Goal: Communication & Community: Share content

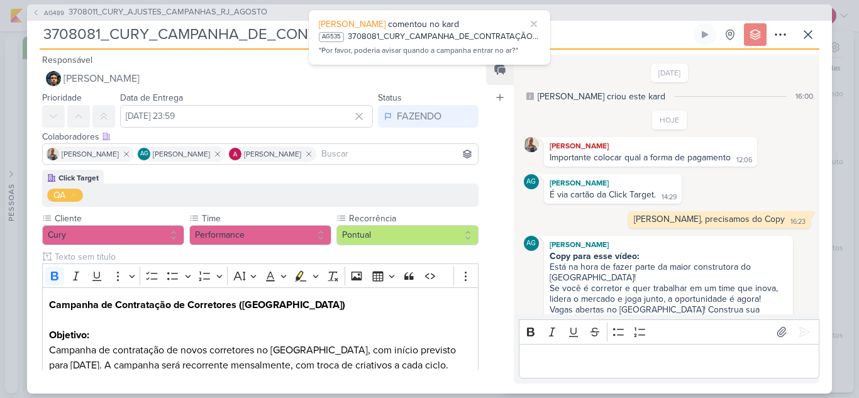
scroll to position [1887, 0]
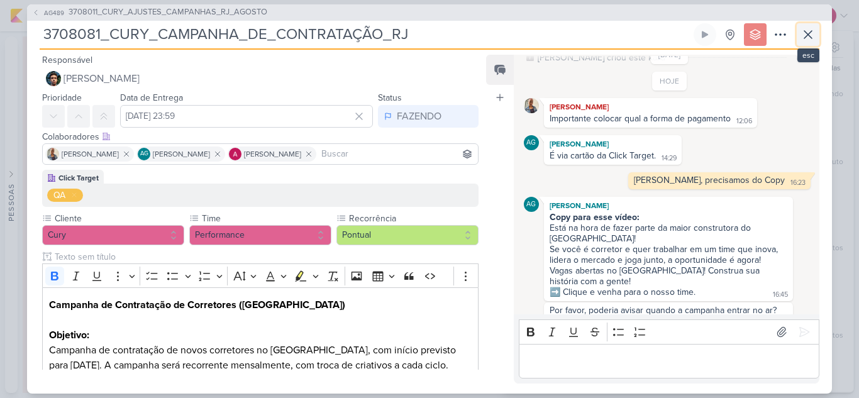
click at [812, 36] on icon at bounding box center [808, 34] width 15 height 15
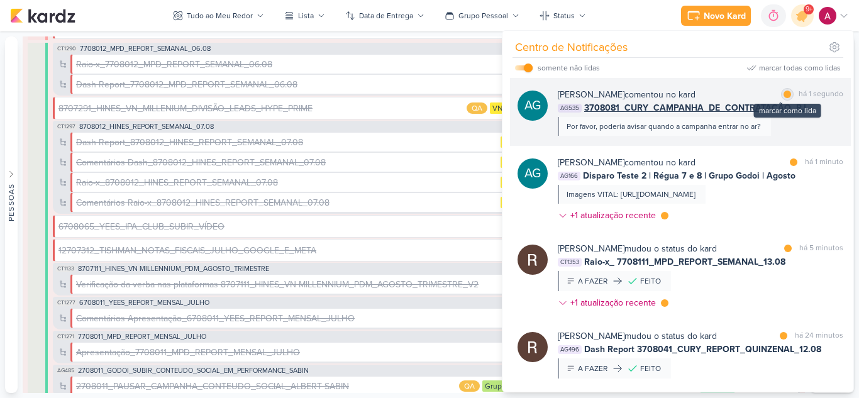
click at [785, 97] on div at bounding box center [788, 95] width 8 height 8
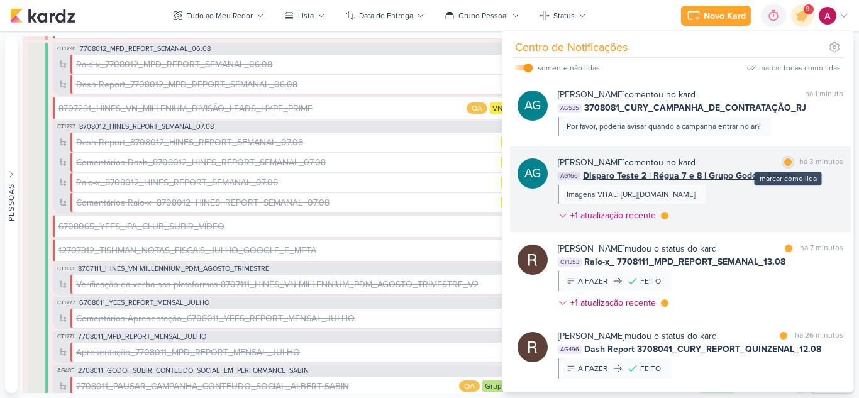
click at [784, 164] on div at bounding box center [788, 162] width 8 height 8
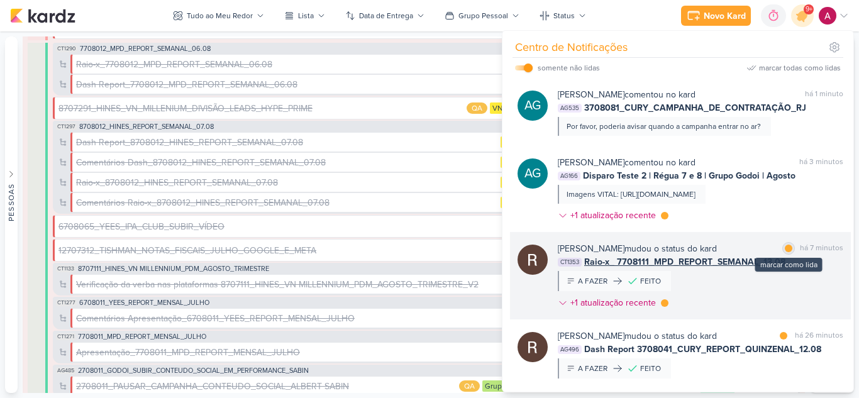
click at [789, 255] on div "marcar como lida" at bounding box center [788, 248] width 13 height 13
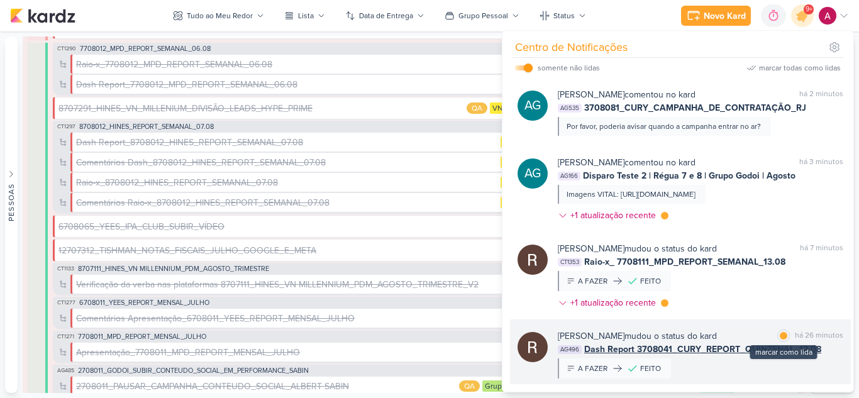
drag, startPoint x: 782, startPoint y: 350, endPoint x: 779, endPoint y: 344, distance: 7.3
click at [782, 342] on div "marcar como lida" at bounding box center [783, 336] width 13 height 13
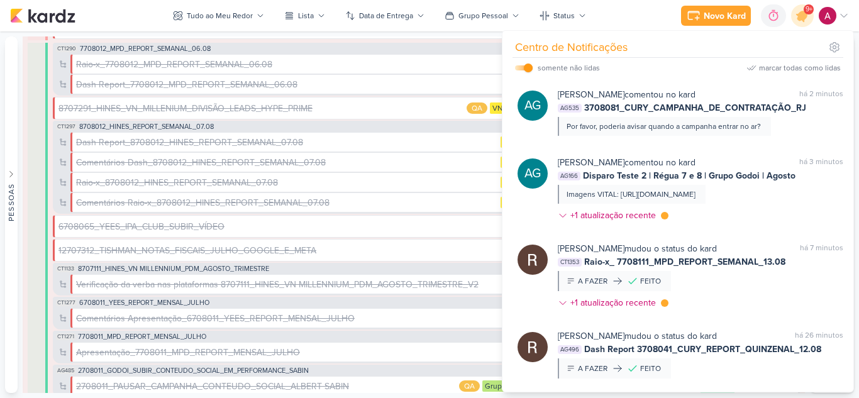
scroll to position [189, 0]
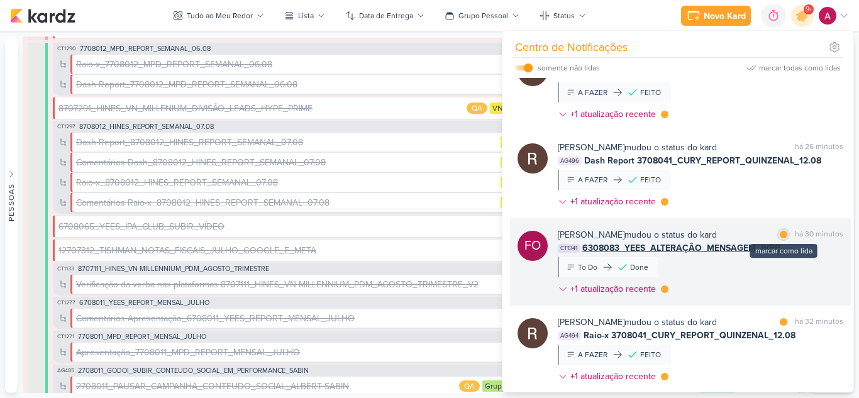
click at [782, 238] on div at bounding box center [784, 235] width 8 height 8
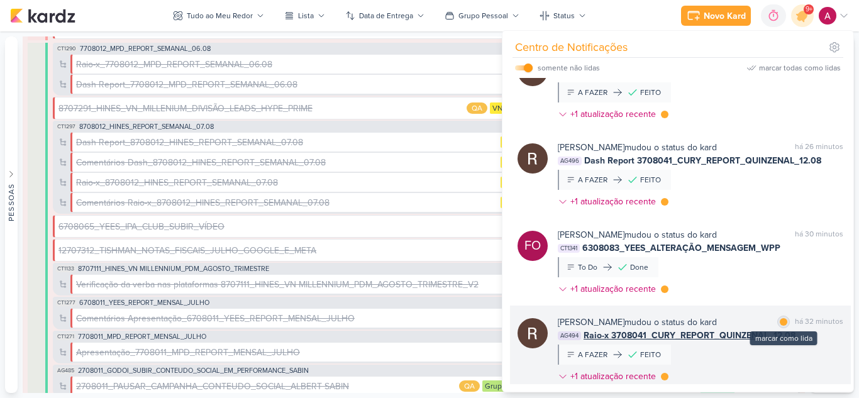
click at [780, 326] on div at bounding box center [784, 322] width 8 height 8
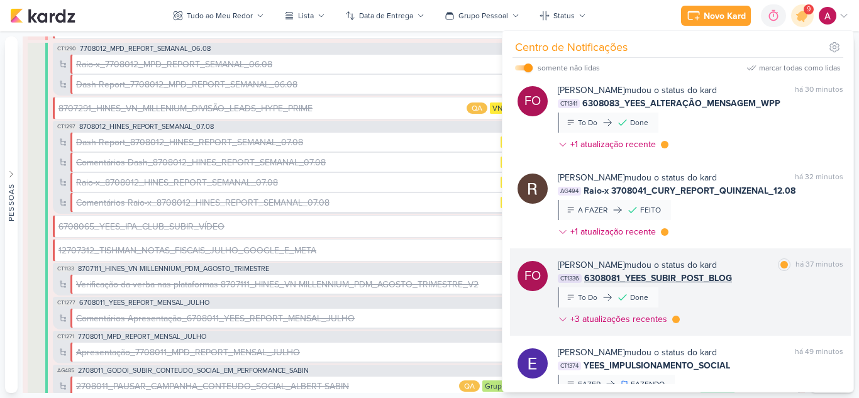
scroll to position [440, 0]
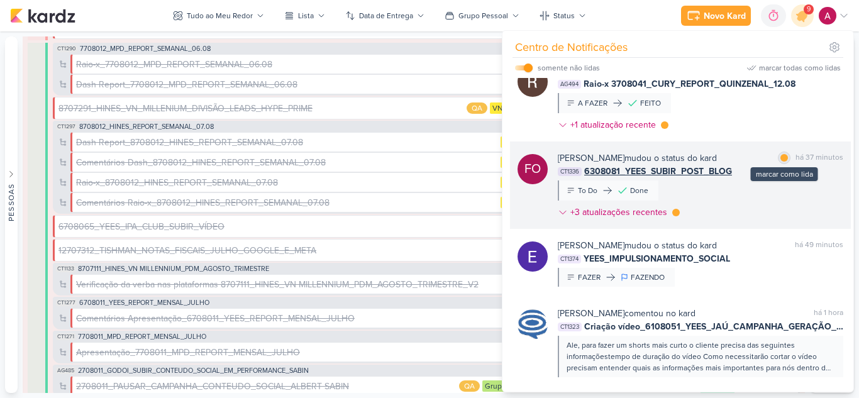
click at [780, 162] on div at bounding box center [784, 158] width 8 height 8
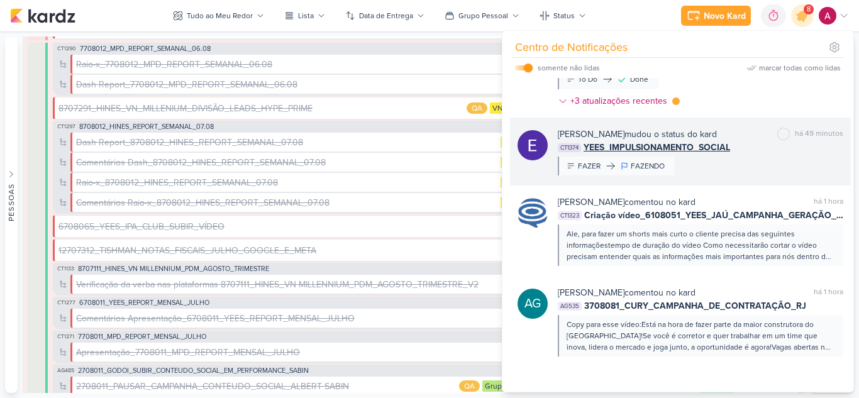
scroll to position [566, 0]
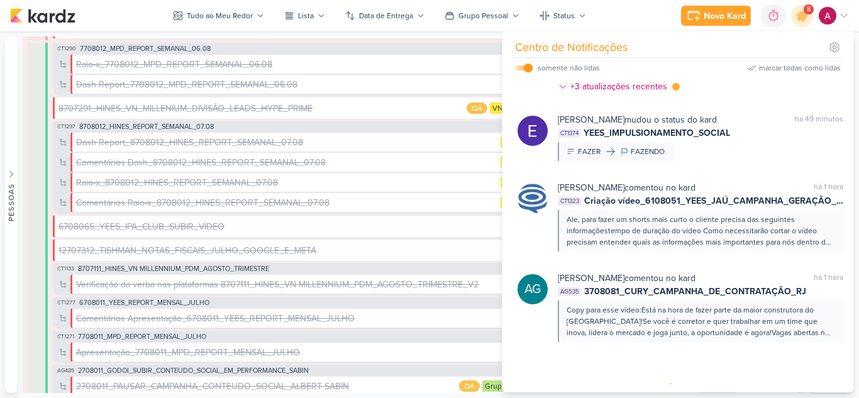
drag, startPoint x: 796, startPoint y: 21, endPoint x: 628, endPoint y: 58, distance: 172.0
click at [796, 22] on div at bounding box center [803, 16] width 32 height 32
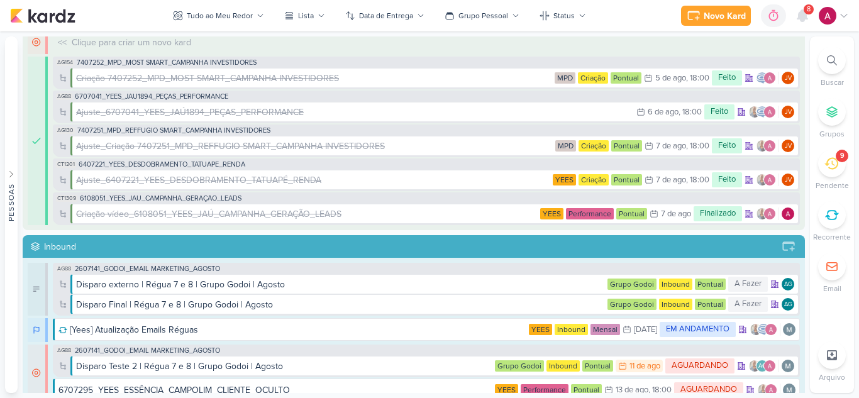
scroll to position [0, 0]
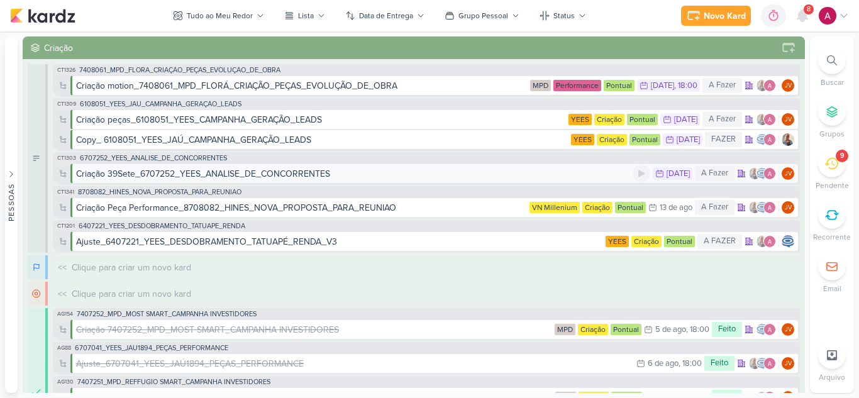
click at [250, 172] on div "Criação 39Sete_6707252_YEES_ANALISE_DE_CONCORRENTES" at bounding box center [203, 173] width 254 height 13
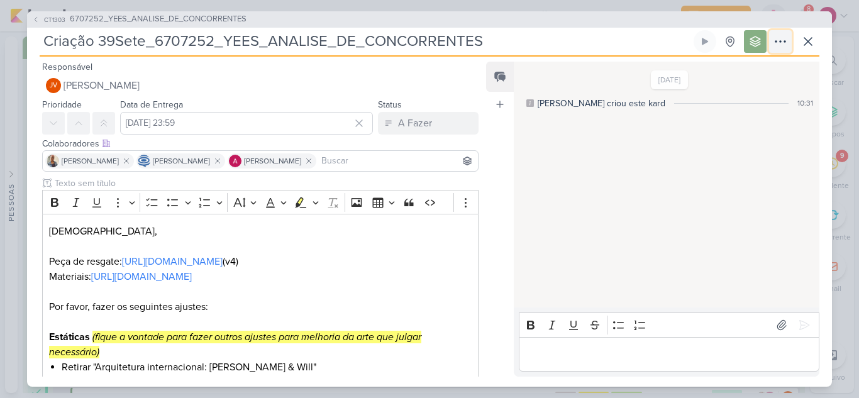
click at [781, 44] on icon at bounding box center [780, 41] width 15 height 15
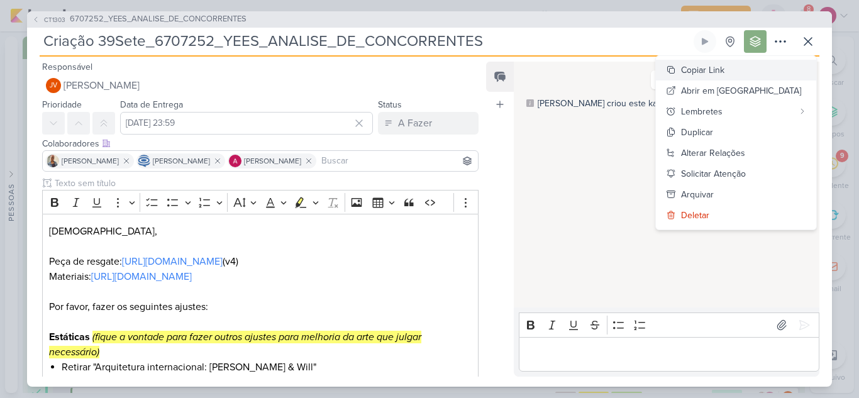
click at [724, 68] on div "Copiar Link" at bounding box center [702, 70] width 43 height 13
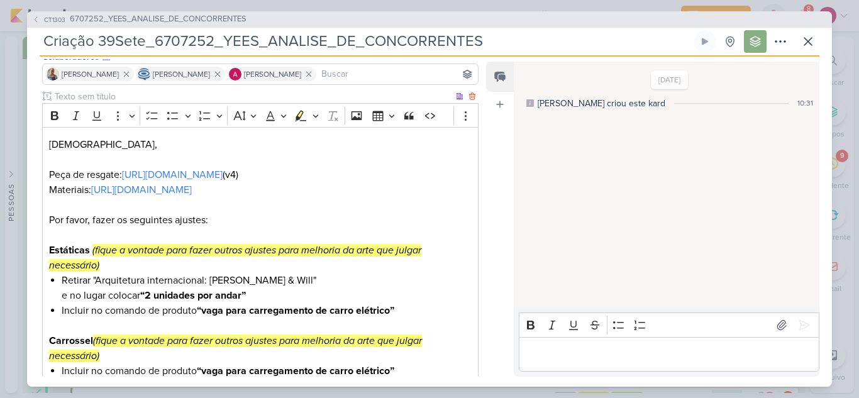
scroll to position [199, 0]
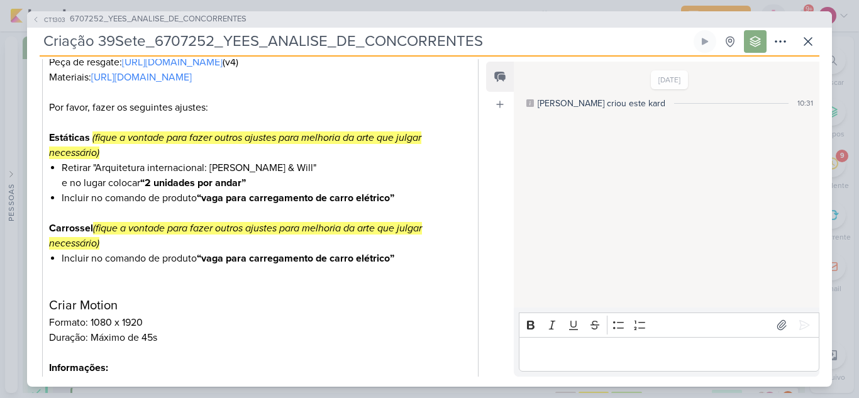
click at [317, 5] on div "CT1303 6707252_YEES_ANALISE_DE_CONCORRENTES Criação 39Sete_6707252_YEES_ANALISE…" at bounding box center [429, 199] width 859 height 398
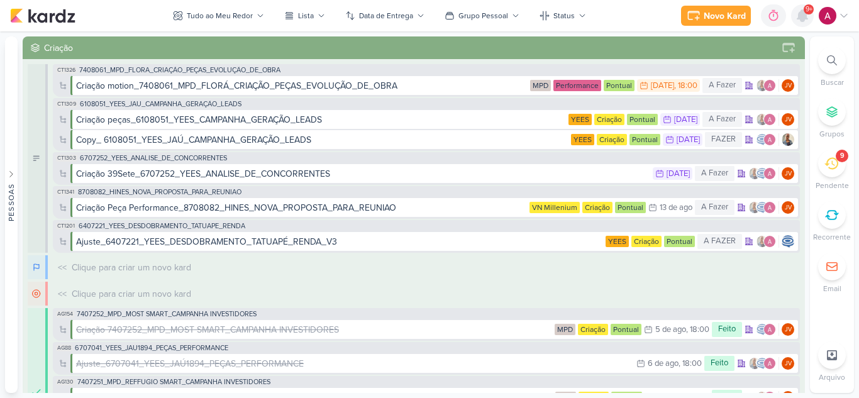
click at [799, 22] on icon at bounding box center [802, 15] width 15 height 15
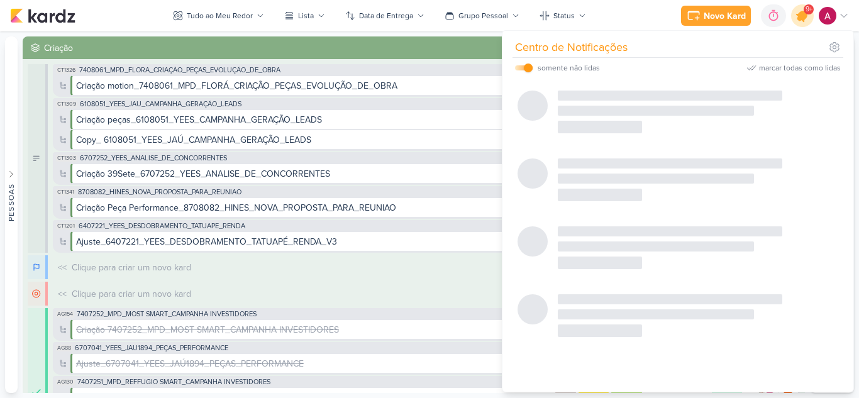
scroll to position [468, 0]
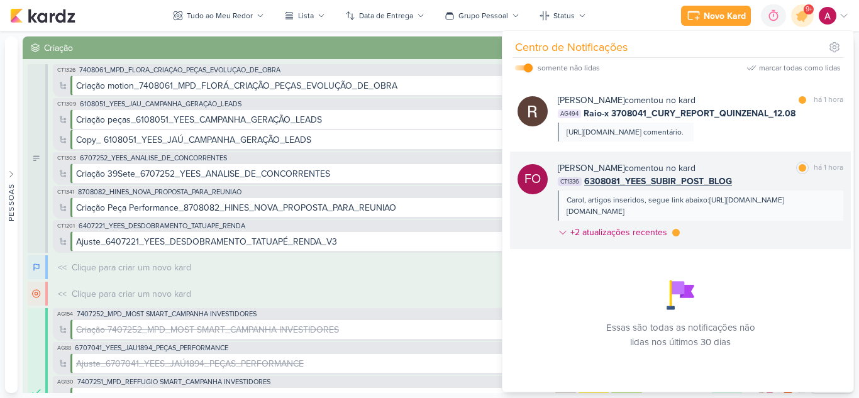
click at [760, 228] on div "[PERSON_NAME] comentou no kard marcar como lida há 1 hora CT1336 6308081_YEES_S…" at bounding box center [701, 203] width 286 height 82
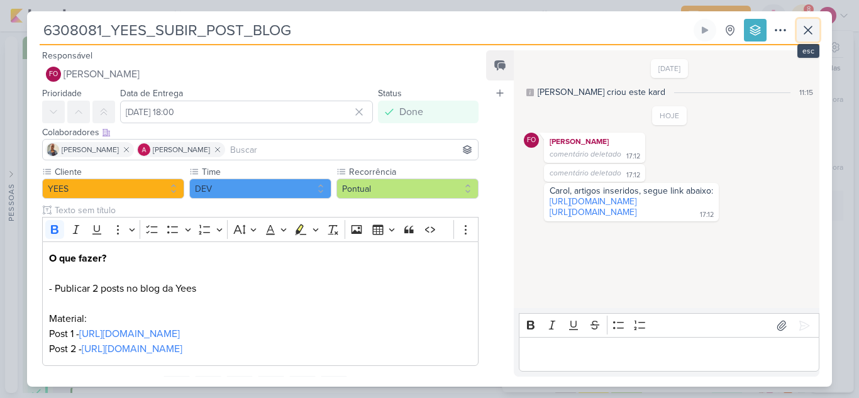
click at [808, 33] on icon at bounding box center [808, 30] width 15 height 15
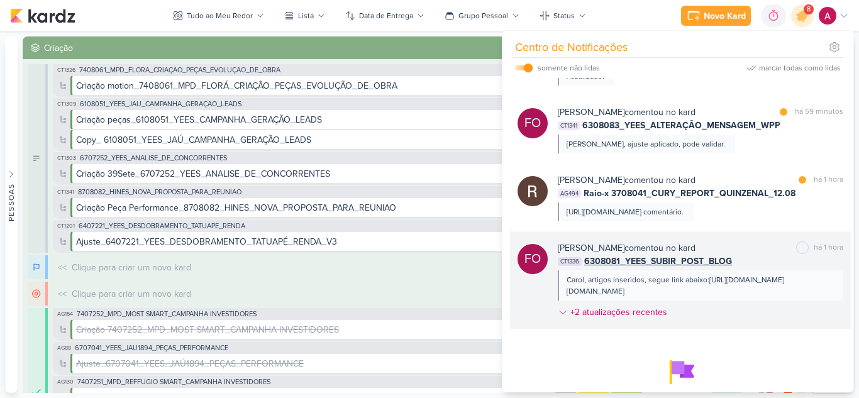
scroll to position [342, 0]
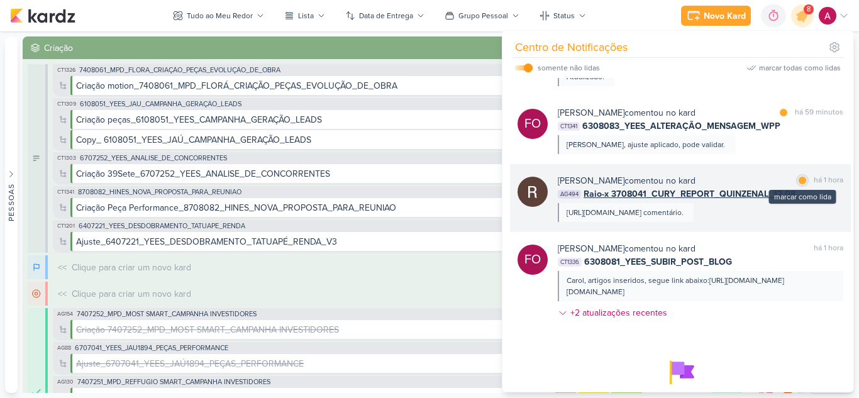
click at [799, 184] on div at bounding box center [803, 181] width 8 height 8
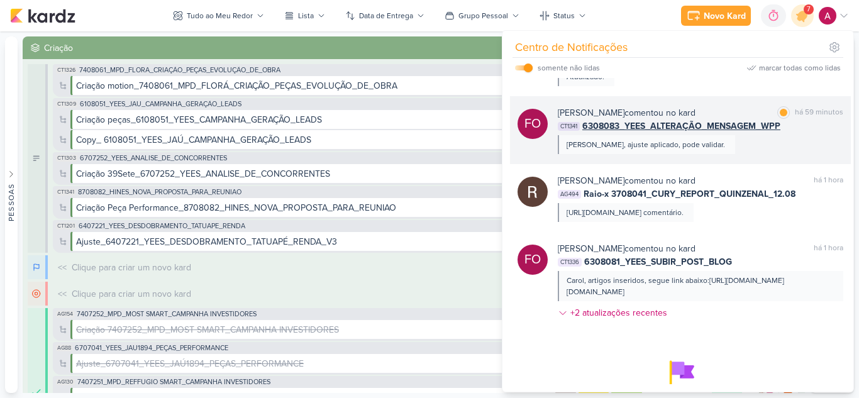
scroll to position [279, 0]
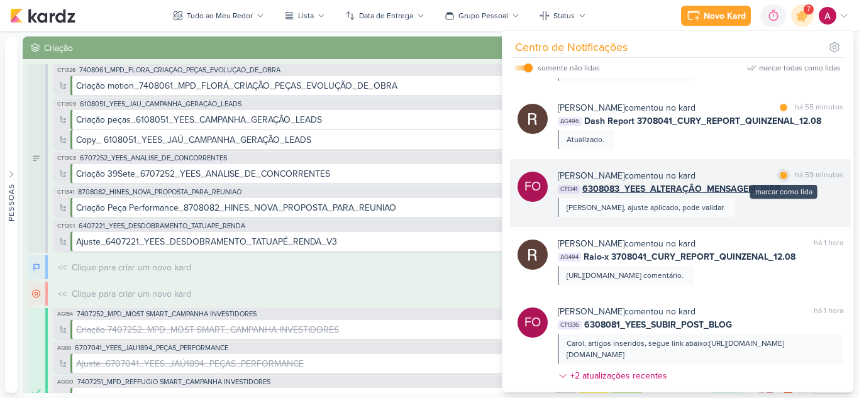
click at [781, 179] on div at bounding box center [784, 176] width 8 height 8
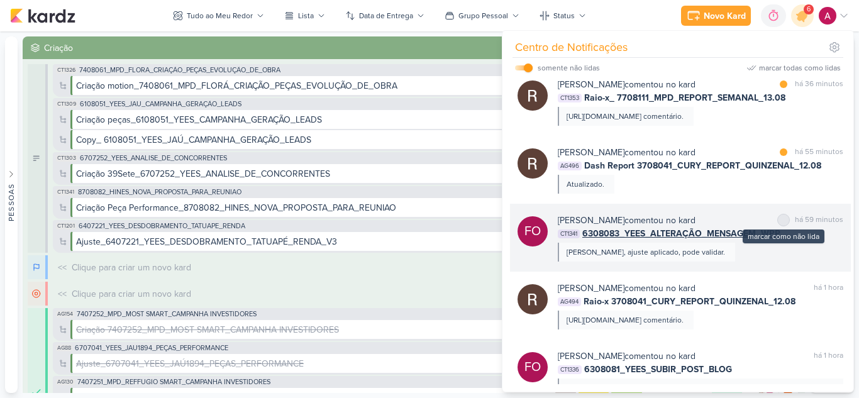
scroll to position [216, 0]
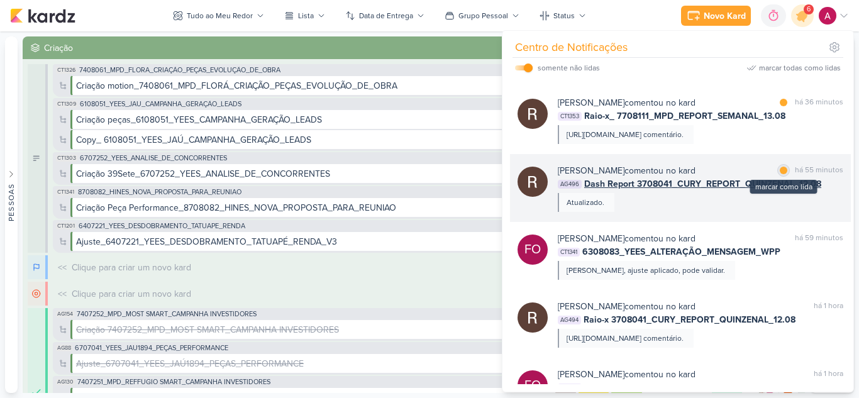
click at [784, 177] on div "marcar como lida" at bounding box center [783, 170] width 13 height 13
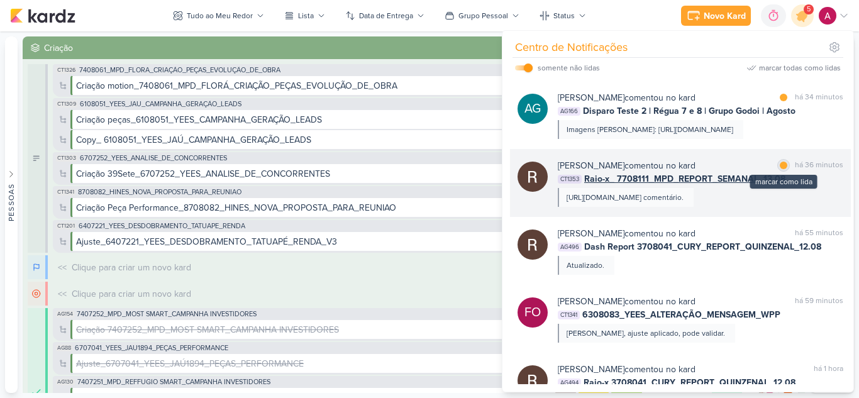
click at [780, 169] on div at bounding box center [784, 166] width 8 height 8
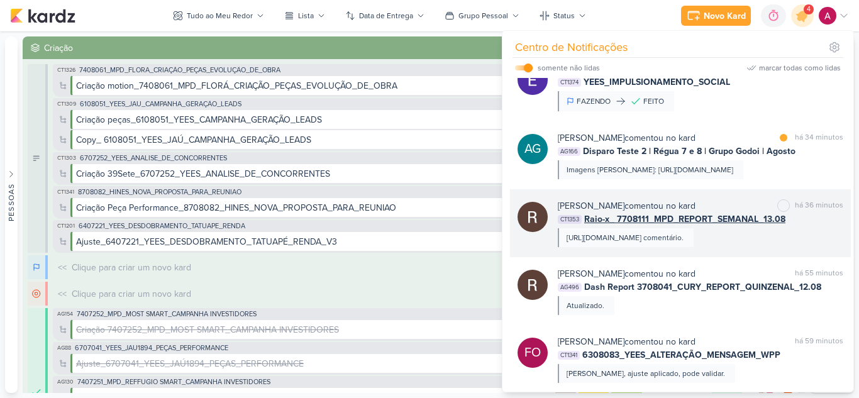
scroll to position [91, 0]
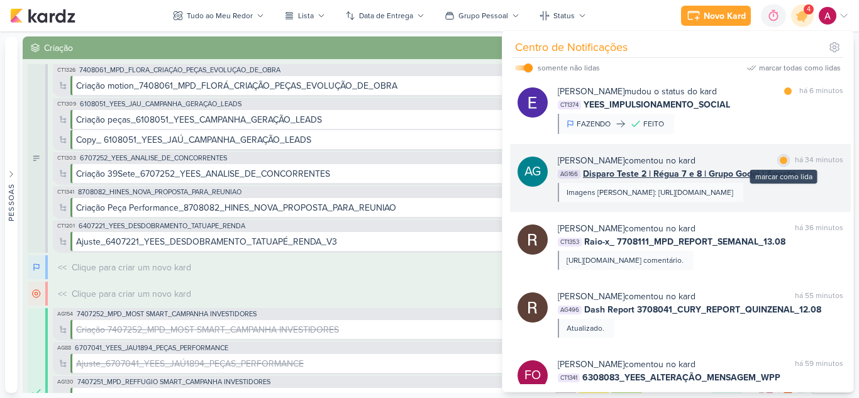
click at [783, 160] on div at bounding box center [784, 161] width 8 height 8
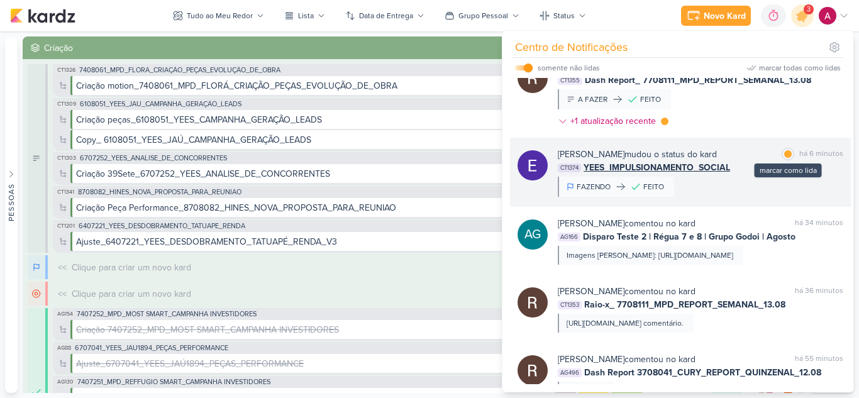
click at [784, 153] on div at bounding box center [788, 154] width 8 height 8
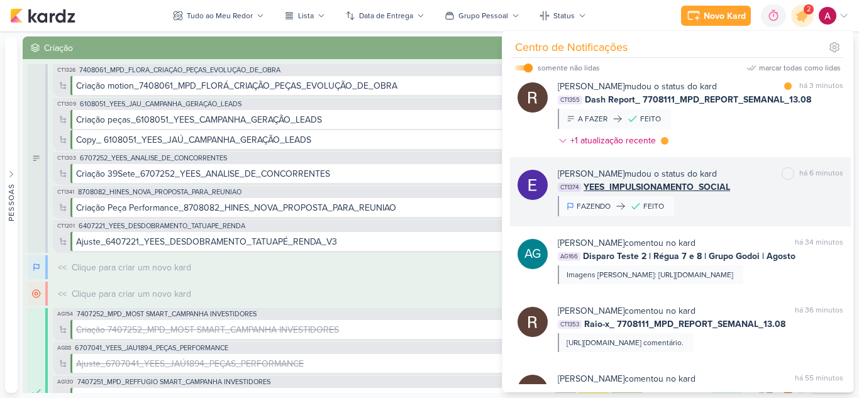
scroll to position [0, 0]
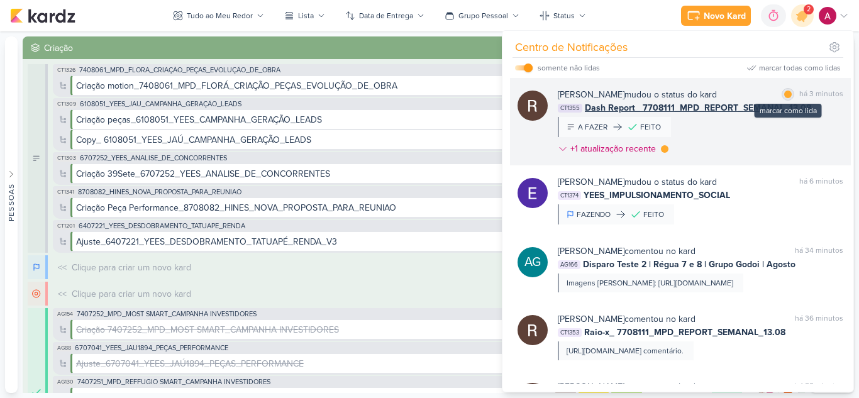
click at [787, 96] on div at bounding box center [788, 95] width 8 height 8
click at [667, 148] on div at bounding box center [665, 149] width 8 height 8
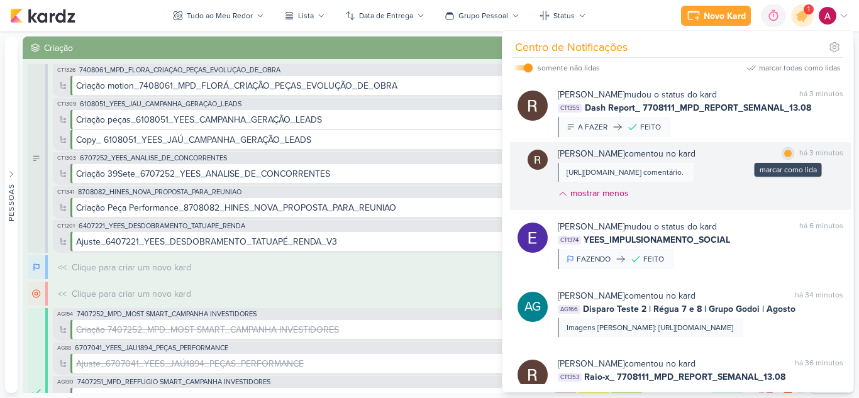
click at [785, 153] on div at bounding box center [788, 154] width 8 height 8
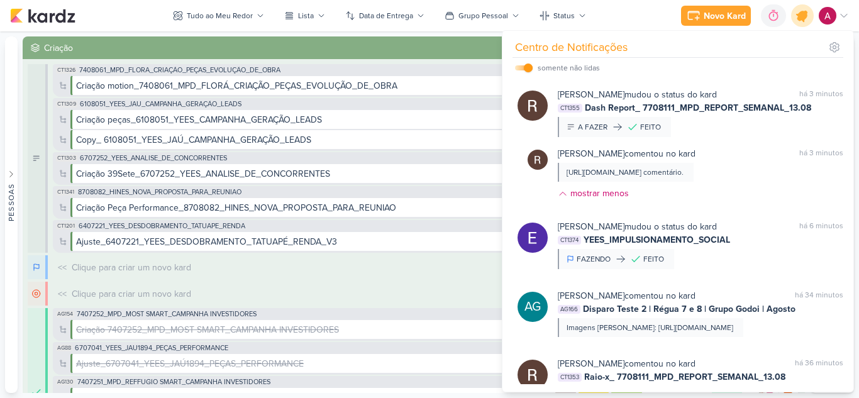
click at [803, 21] on icon at bounding box center [802, 15] width 15 height 15
